Goal: Connect with others: Participate in discussion

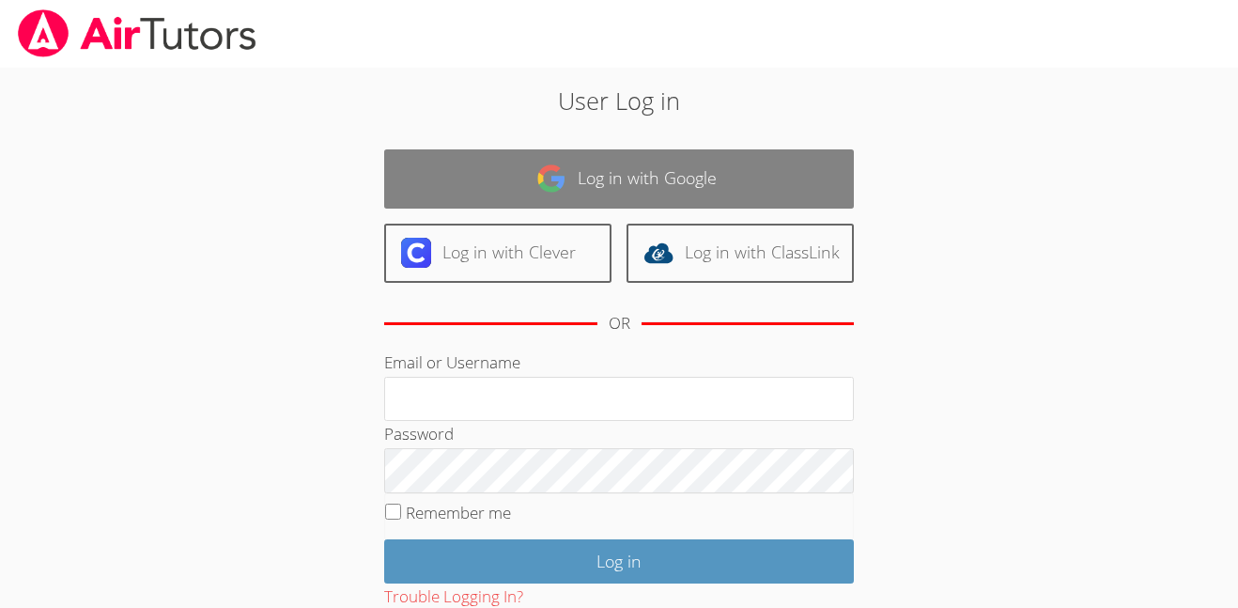
click at [821, 152] on link "Log in with Google" at bounding box center [619, 178] width 470 height 59
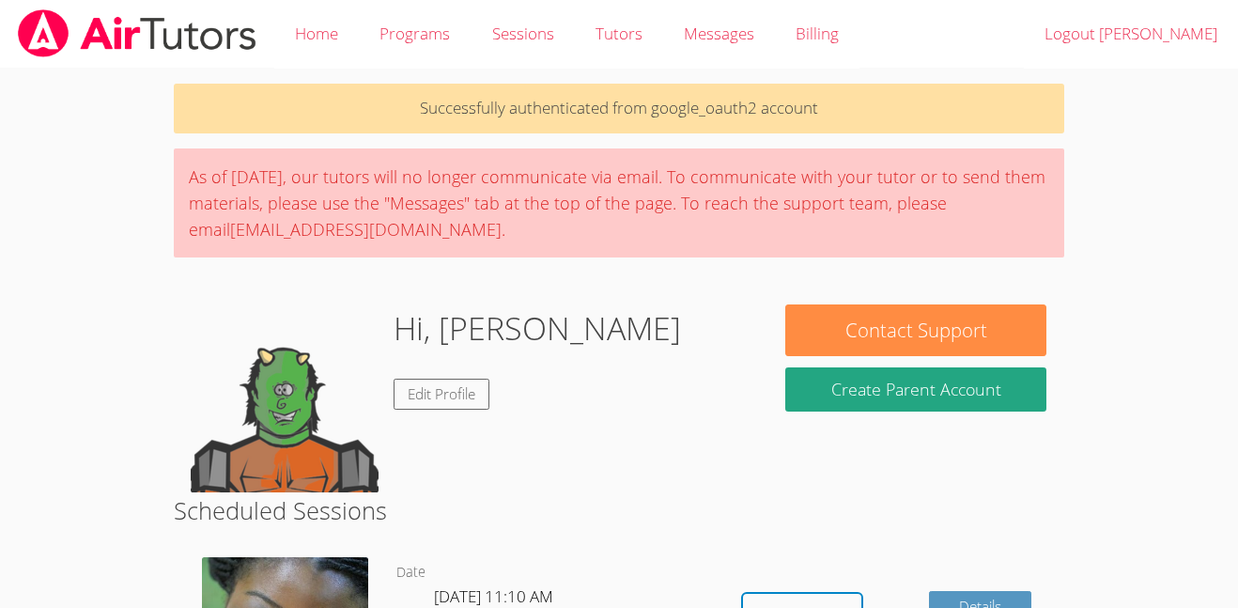
click at [821, 152] on div "As of Saturday, March 22nd, our tutors will no longer communicate via email. To…" at bounding box center [619, 202] width 891 height 109
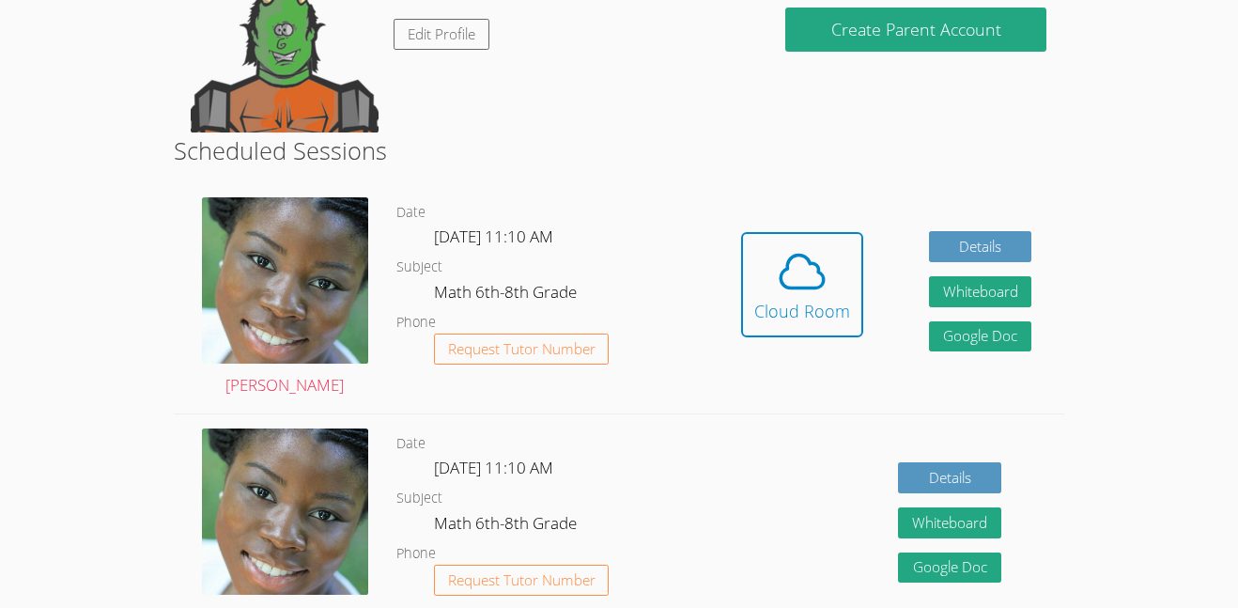
scroll to position [358, 0]
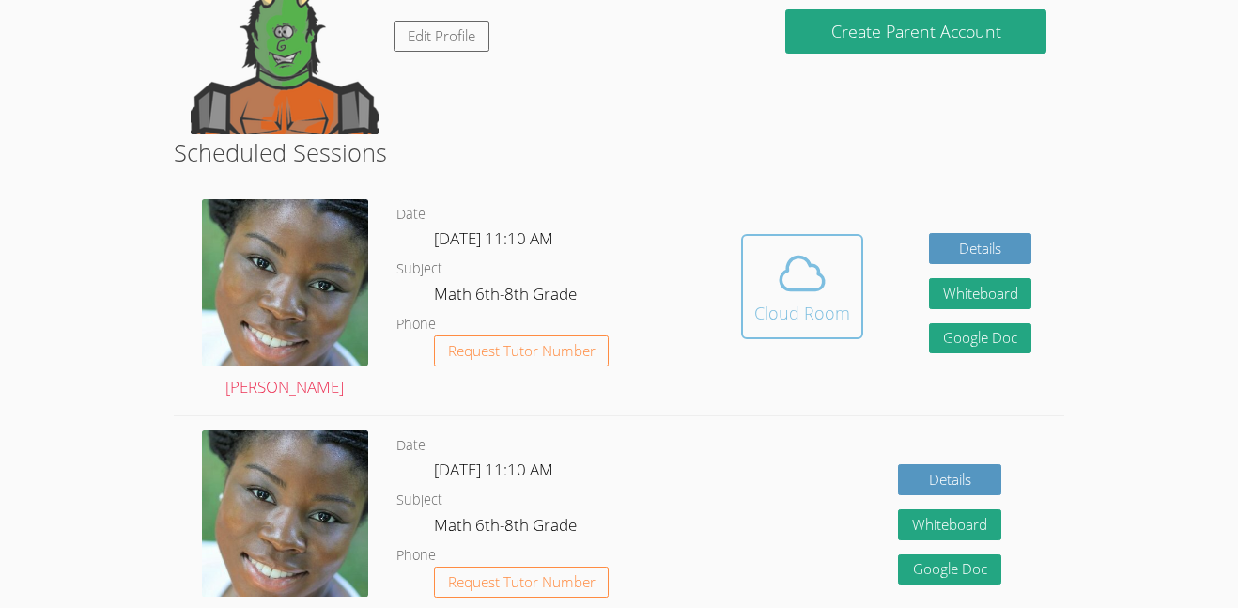
click at [796, 303] on div "Cloud Room" at bounding box center [802, 313] width 96 height 26
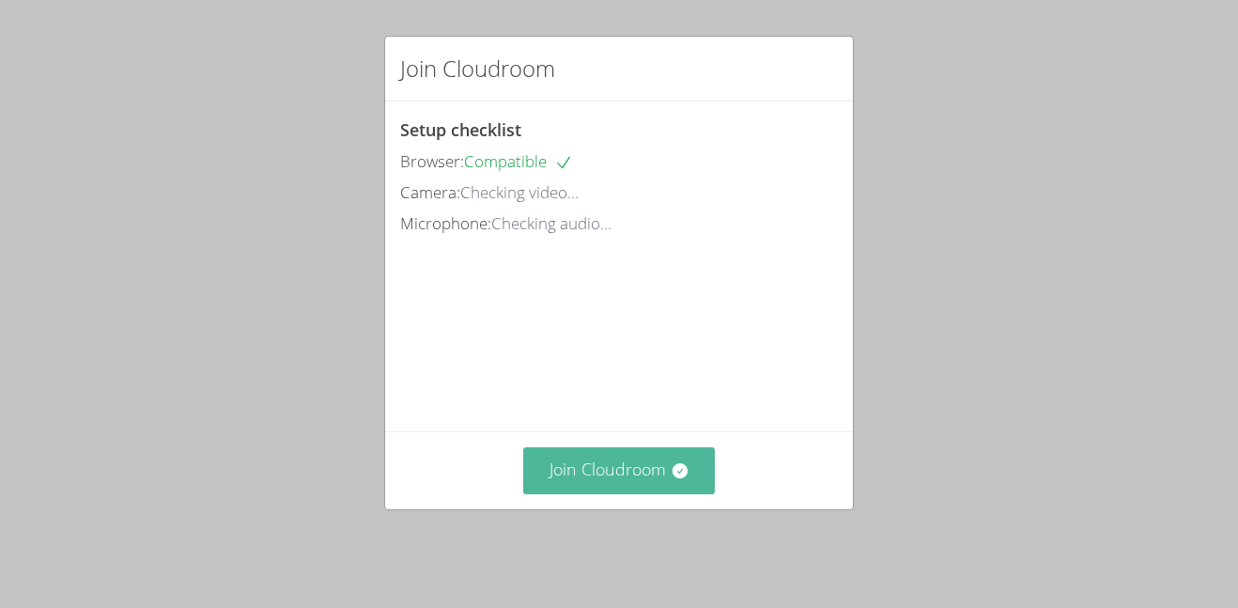
click at [635, 469] on button "Join Cloudroom" at bounding box center [619, 470] width 193 height 46
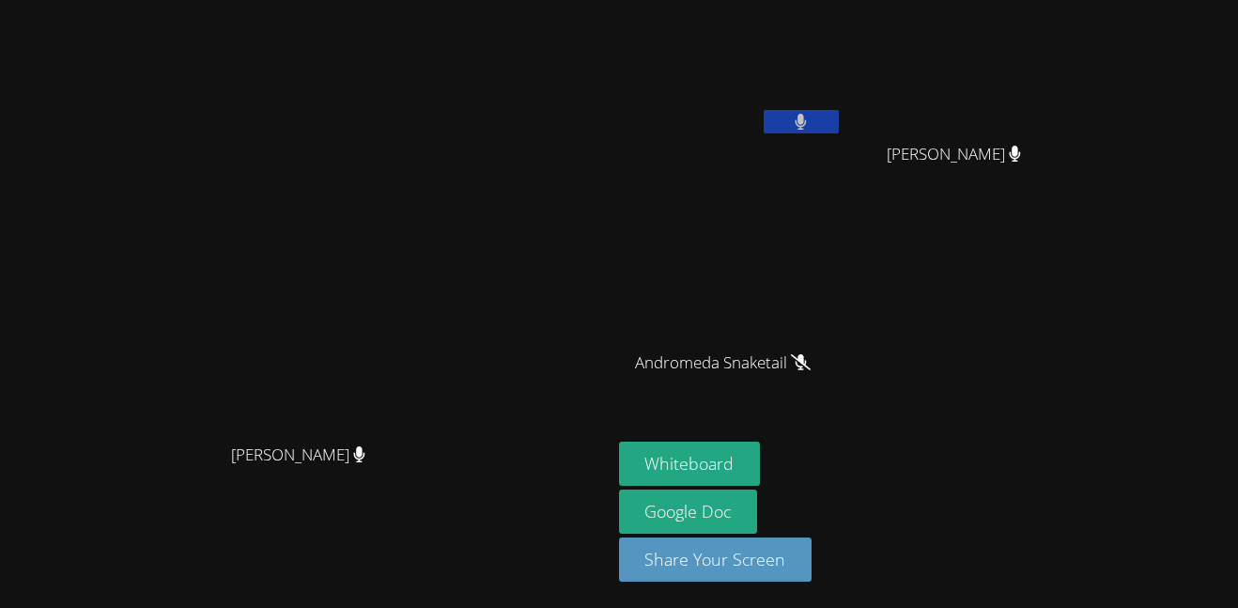
click at [839, 124] on button at bounding box center [800, 121] width 75 height 23
click at [761, 452] on button "Whiteboard" at bounding box center [690, 463] width 142 height 44
